Goal: Transaction & Acquisition: Purchase product/service

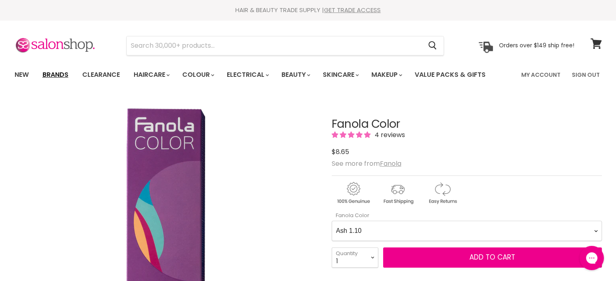
click at [62, 74] on link "Brands" at bounding box center [55, 74] width 38 height 17
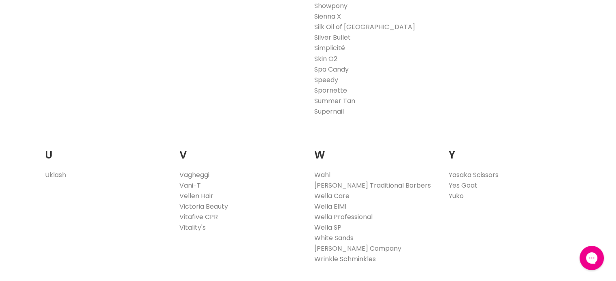
scroll to position [1484, 0]
click at [208, 214] on link "Vitafive CPR" at bounding box center [198, 216] width 38 height 9
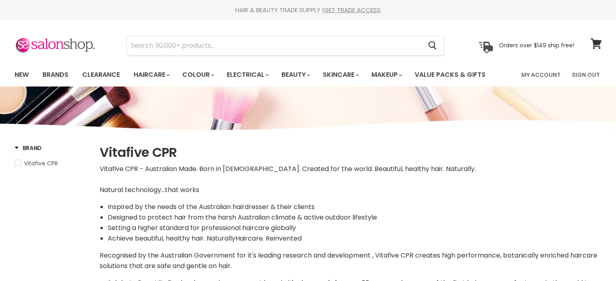
select select "manual"
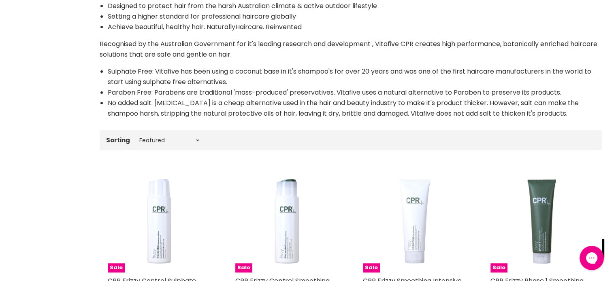
scroll to position [202, 0]
